Goal: Transaction & Acquisition: Book appointment/travel/reservation

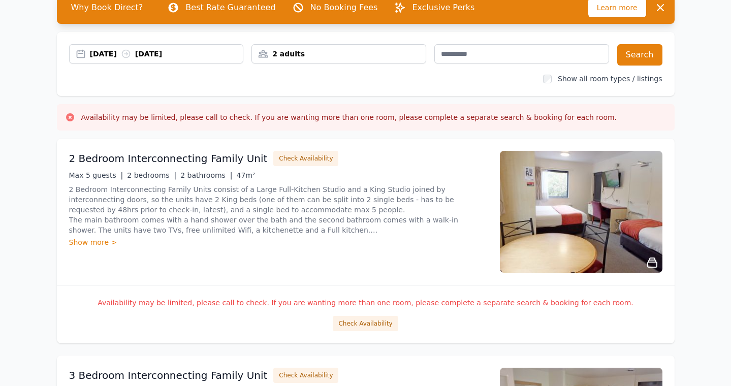
scroll to position [57, 0]
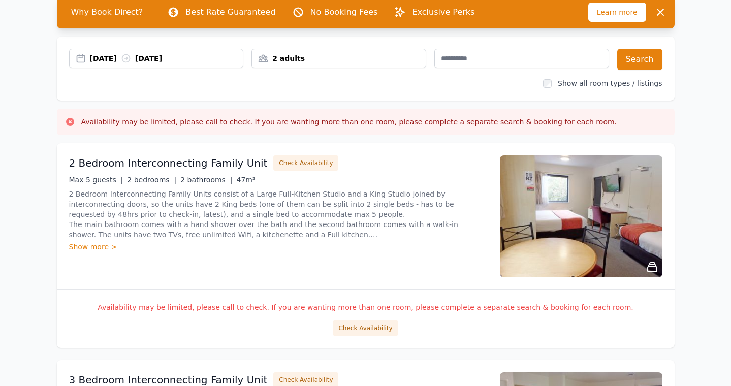
click at [365, 59] on div "2 adults" at bounding box center [339, 58] width 175 height 19
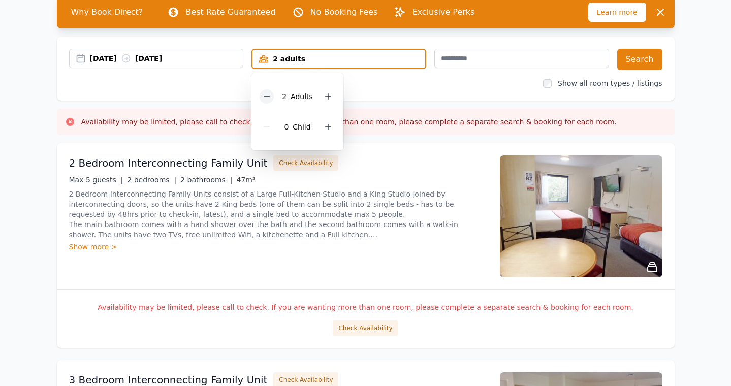
click at [263, 101] on icon at bounding box center [267, 97] width 8 height 8
click at [663, 62] on button "Search" at bounding box center [640, 59] width 45 height 21
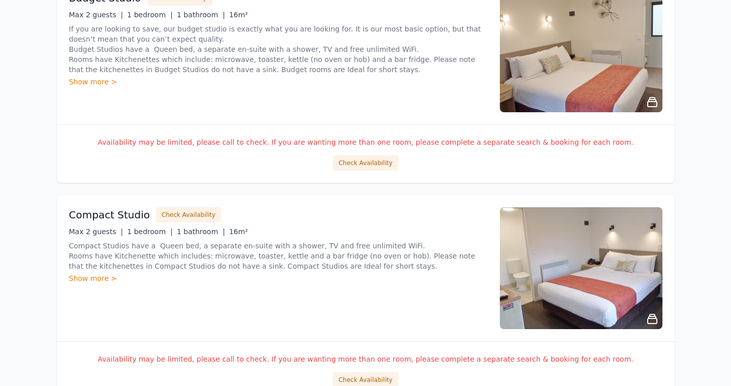
scroll to position [656, 0]
click at [85, 87] on div "Show more >" at bounding box center [278, 82] width 419 height 10
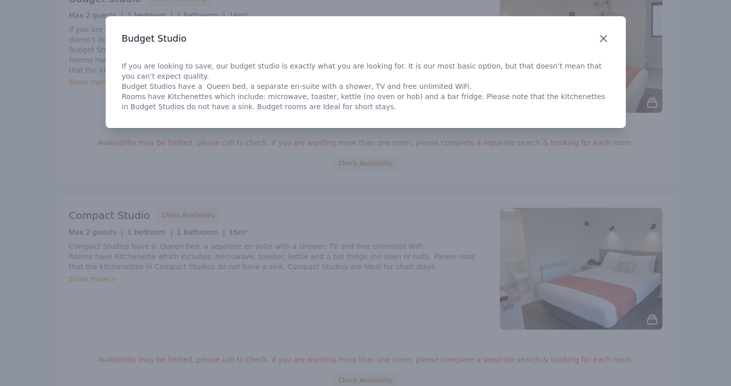
click at [601, 42] on icon "button" at bounding box center [604, 39] width 6 height 6
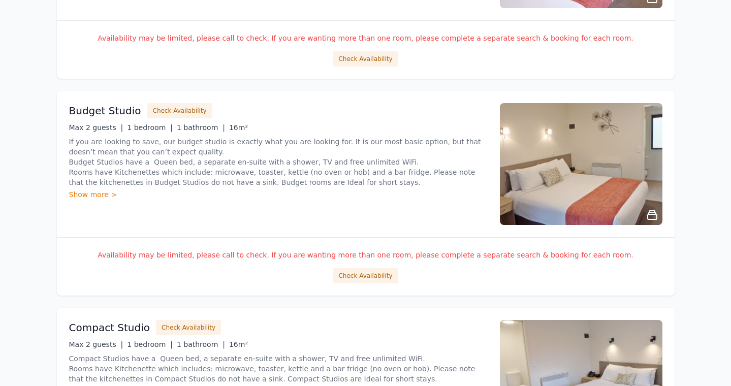
scroll to position [546, 0]
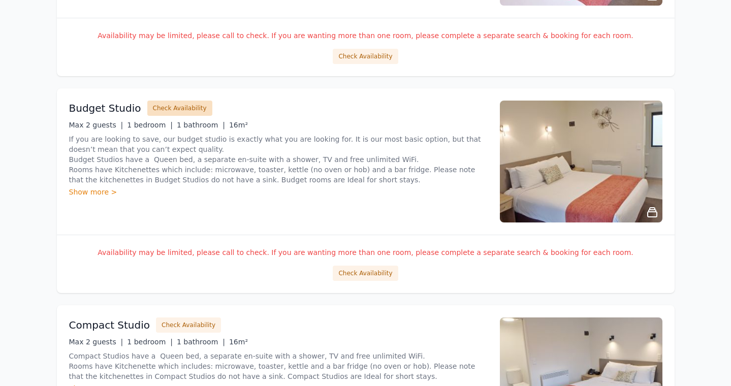
click at [169, 116] on button "Check Availability" at bounding box center [179, 108] width 65 height 15
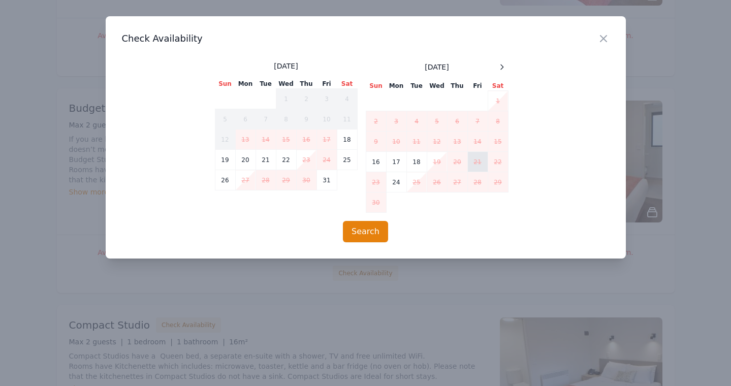
click at [477, 167] on td "21" at bounding box center [478, 162] width 20 height 20
click at [601, 41] on icon "button" at bounding box center [604, 39] width 6 height 6
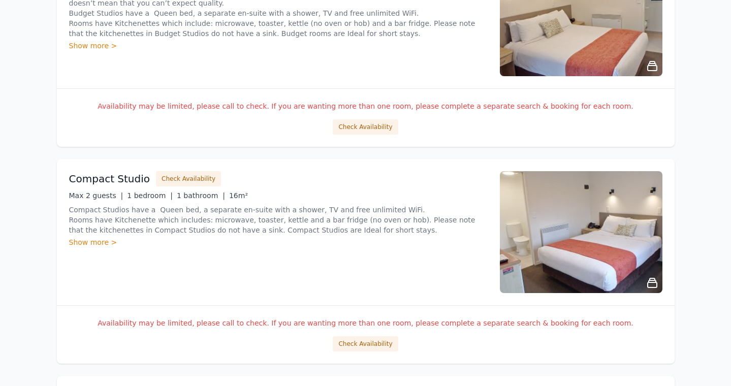
scroll to position [694, 0]
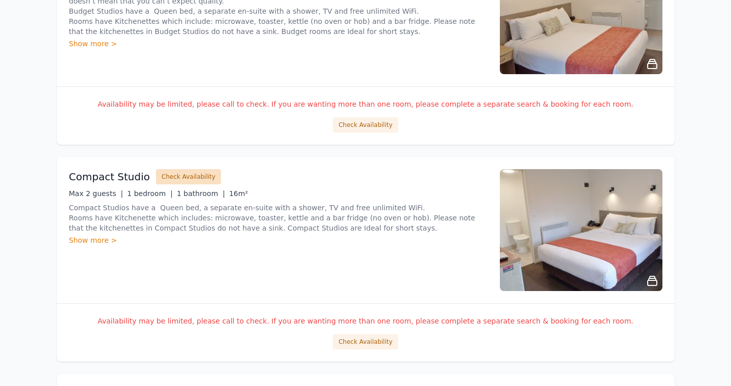
click at [180, 185] on button "Check Availability" at bounding box center [188, 176] width 65 height 15
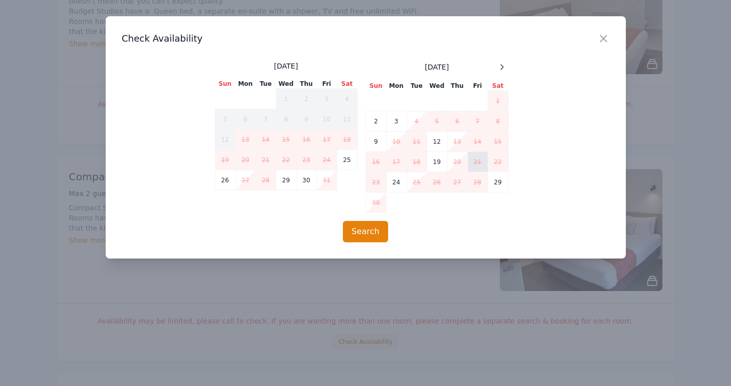
click at [475, 166] on td "21" at bounding box center [478, 162] width 20 height 20
click at [601, 40] on icon "button" at bounding box center [604, 39] width 6 height 6
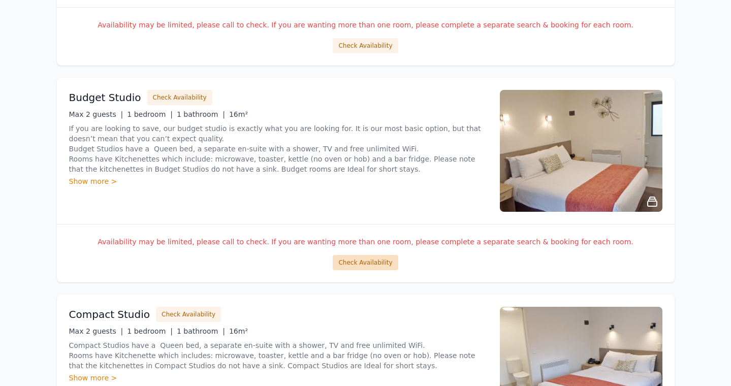
scroll to position [321, 0]
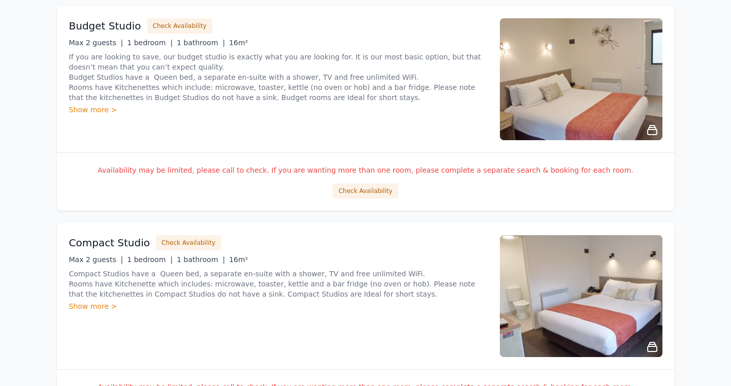
scroll to position [630, 0]
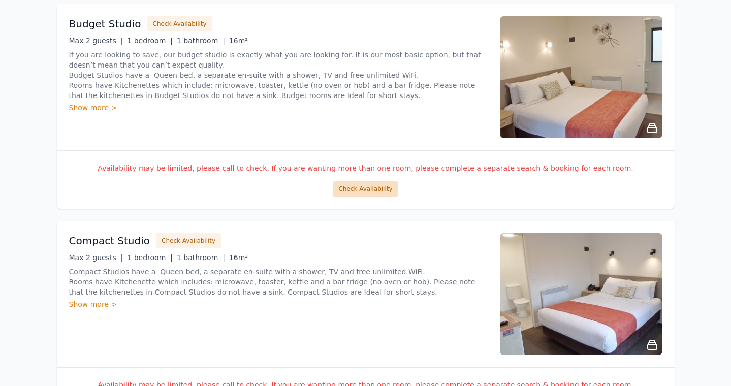
click at [342, 197] on button "Check Availability" at bounding box center [365, 188] width 65 height 15
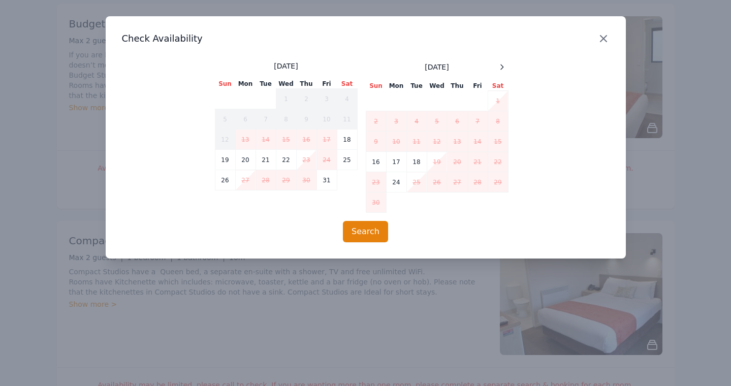
click at [600, 41] on icon "button" at bounding box center [604, 39] width 12 height 12
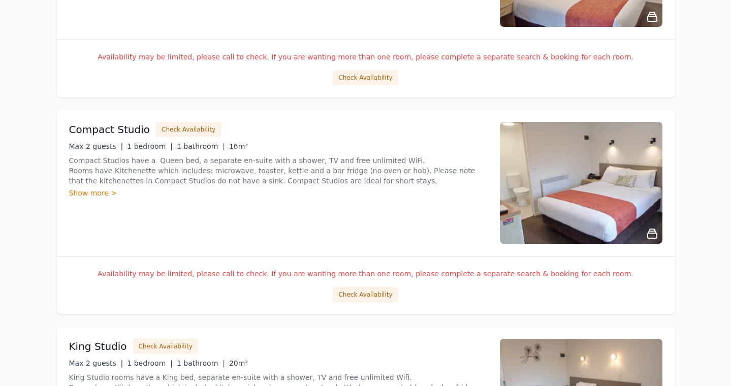
scroll to position [804, 0]
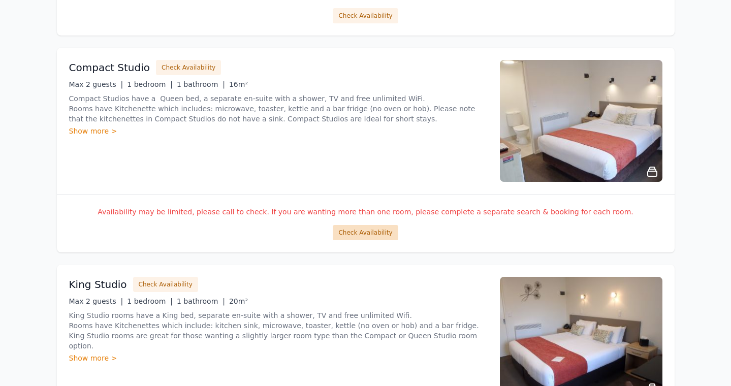
click at [371, 240] on button "Check Availability" at bounding box center [365, 232] width 65 height 15
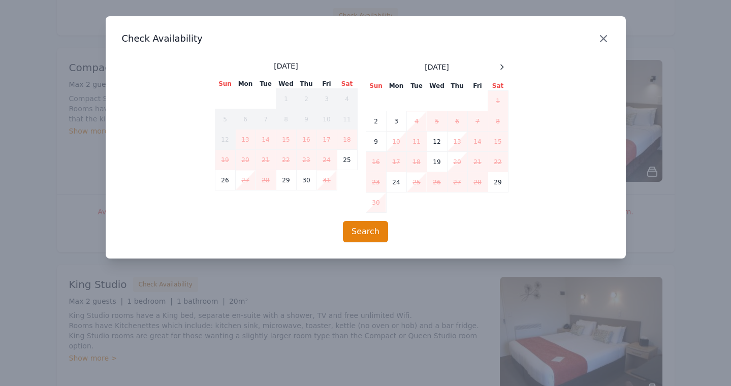
click at [599, 41] on icon "button" at bounding box center [604, 39] width 12 height 12
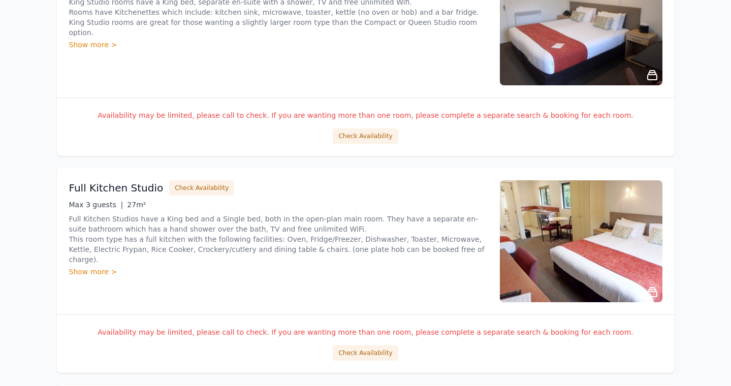
scroll to position [1116, 0]
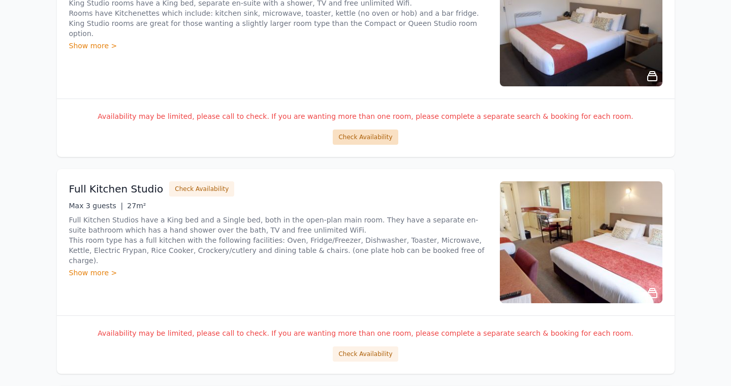
click at [365, 145] on button "Check Availability" at bounding box center [365, 137] width 65 height 15
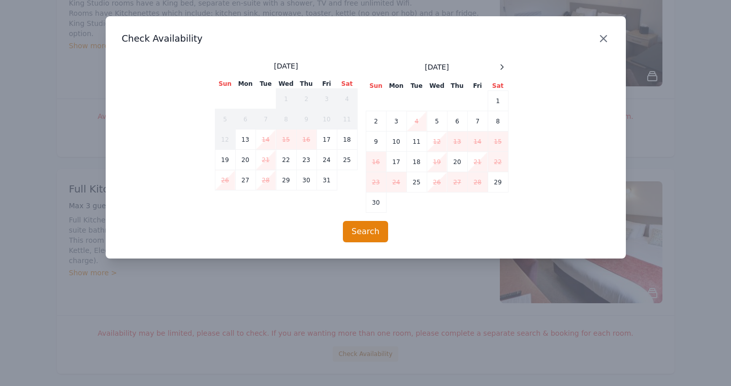
click at [608, 41] on icon "button" at bounding box center [604, 39] width 12 height 12
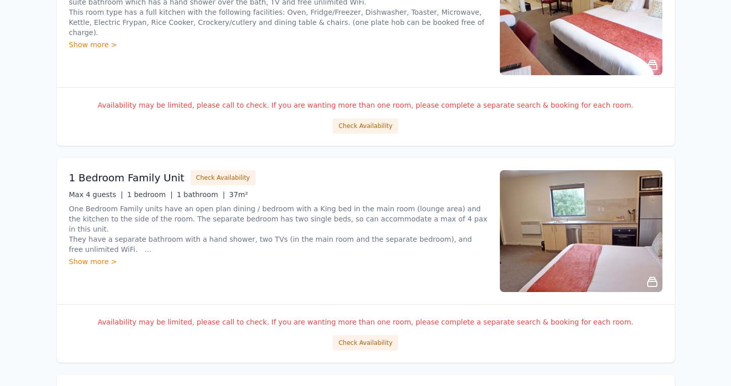
scroll to position [1348, 0]
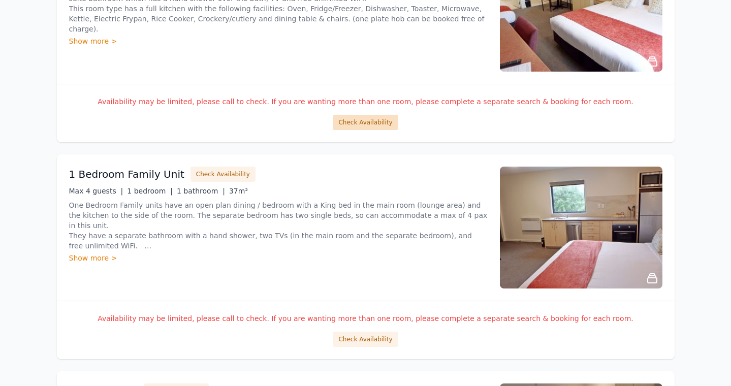
click at [372, 130] on button "Check Availability" at bounding box center [365, 122] width 65 height 15
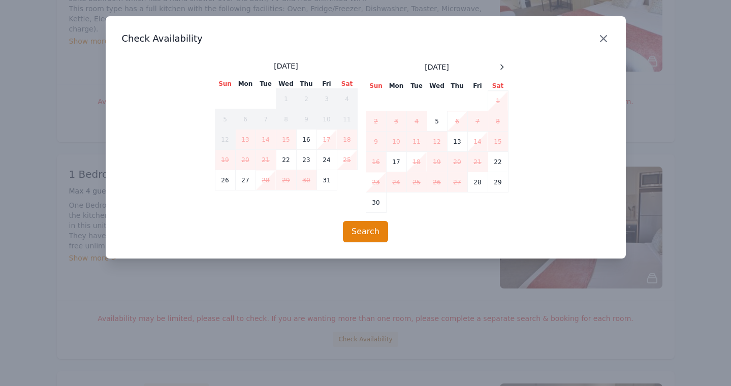
click at [602, 43] on icon "button" at bounding box center [604, 39] width 12 height 12
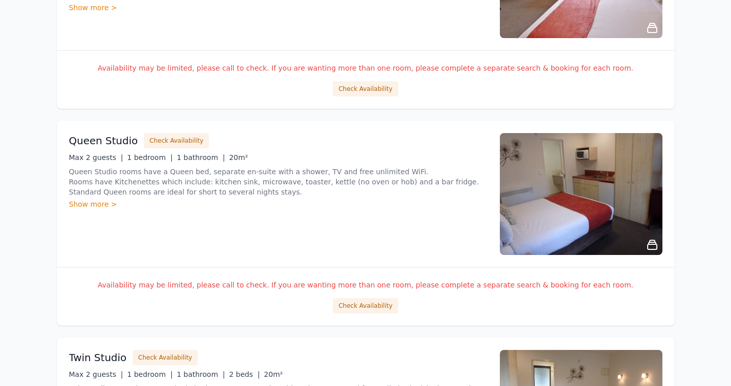
scroll to position [1600, 0]
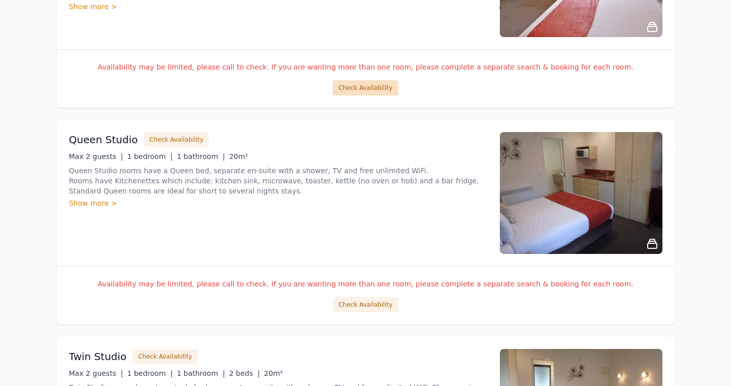
click at [355, 96] on button "Check Availability" at bounding box center [365, 87] width 65 height 15
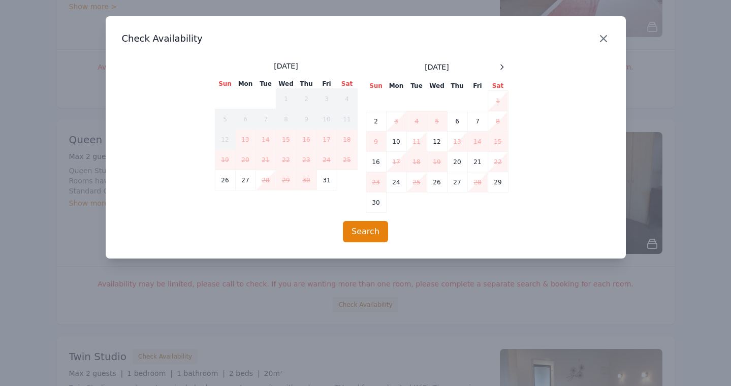
click at [602, 38] on icon "button" at bounding box center [604, 39] width 12 height 12
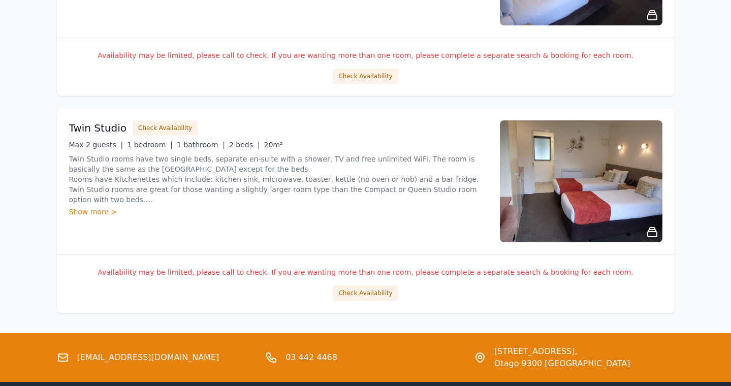
scroll to position [1827, 0]
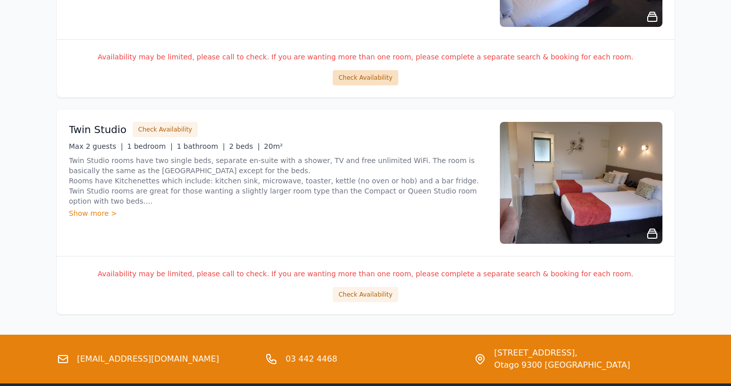
click at [383, 85] on button "Check Availability" at bounding box center [365, 77] width 65 height 15
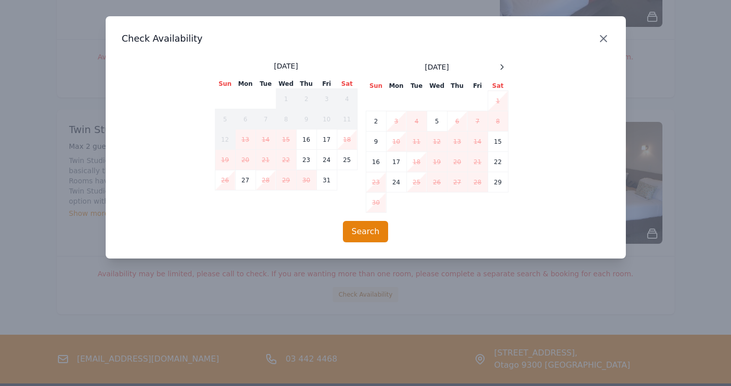
click at [598, 43] on icon "button" at bounding box center [604, 39] width 12 height 12
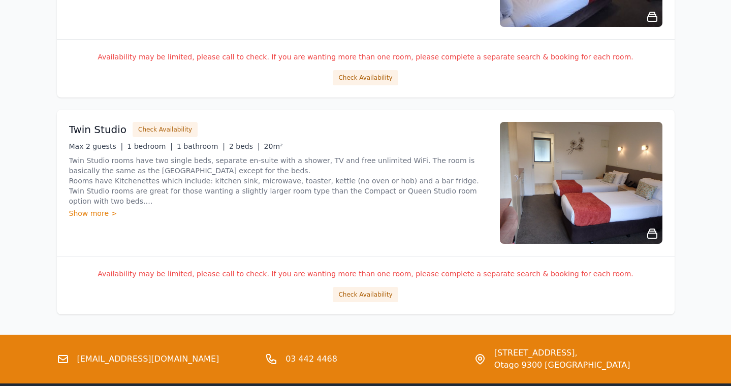
scroll to position [2037, 0]
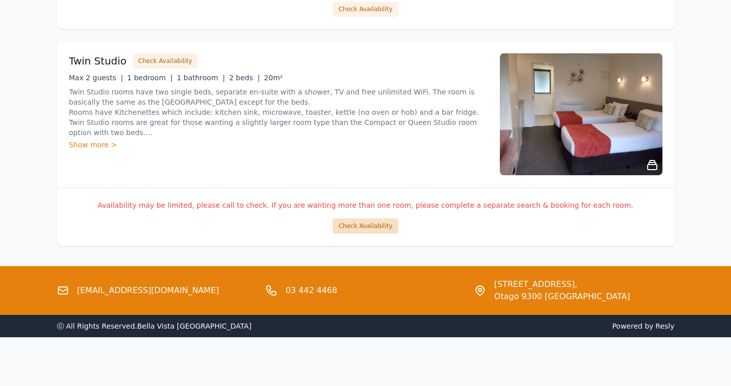
click at [376, 219] on button "Check Availability" at bounding box center [365, 226] width 65 height 15
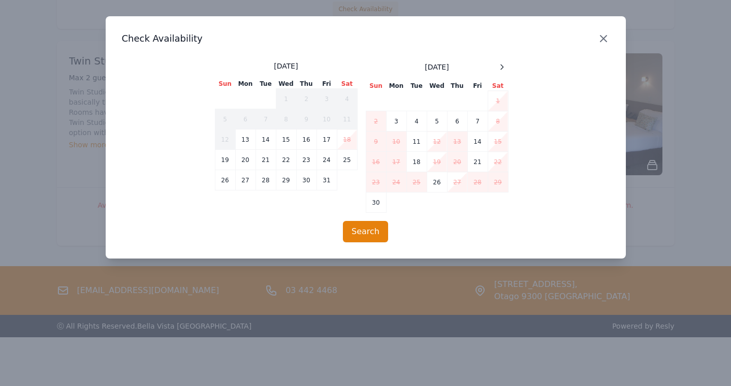
click at [601, 42] on icon "button" at bounding box center [604, 39] width 6 height 6
